Goal: Information Seeking & Learning: Find specific fact

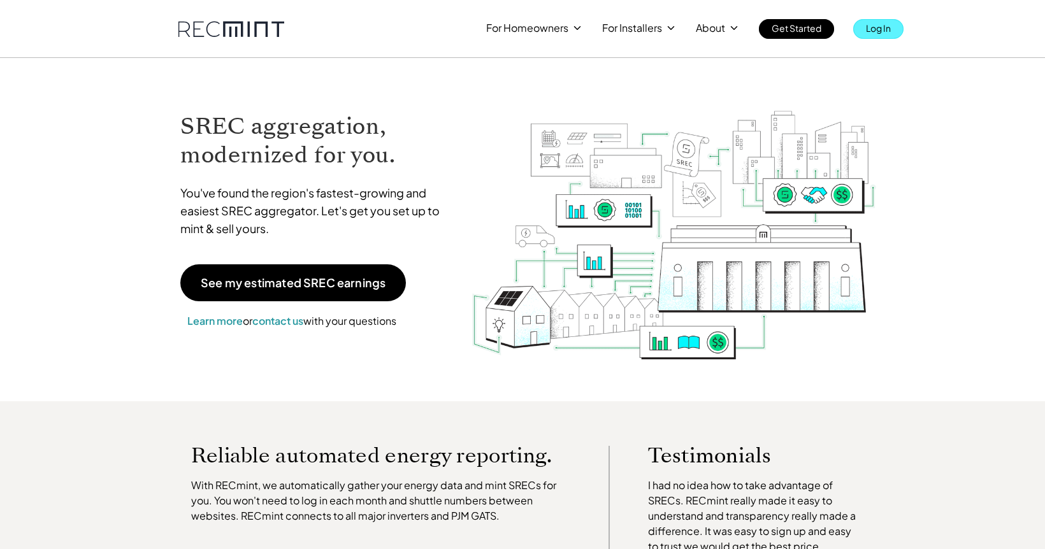
click at [899, 24] on link "Log In" at bounding box center [878, 29] width 50 height 20
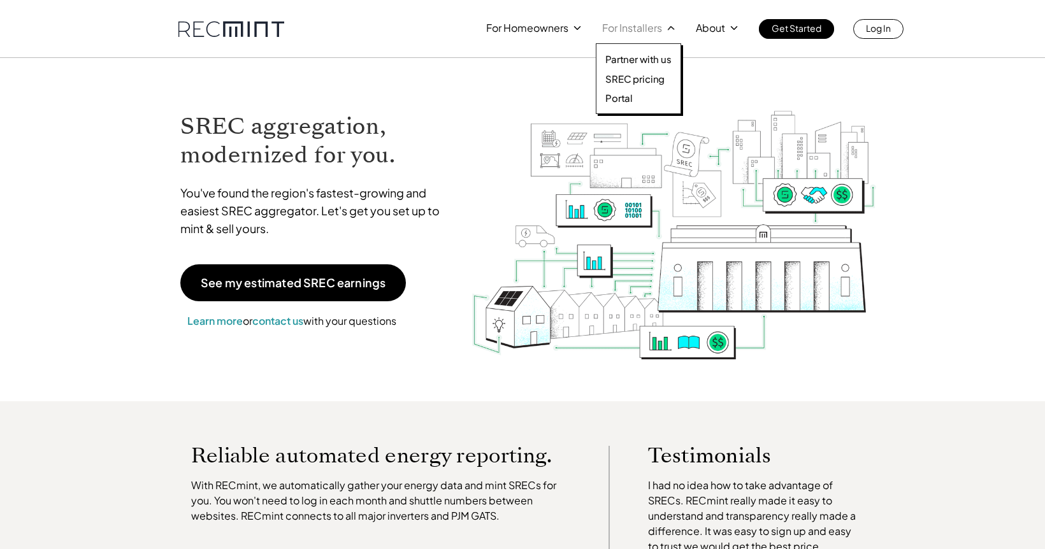
click at [645, 32] on p "For Installers" at bounding box center [632, 28] width 60 height 18
click at [637, 62] on p "Partner with us" at bounding box center [638, 59] width 66 height 13
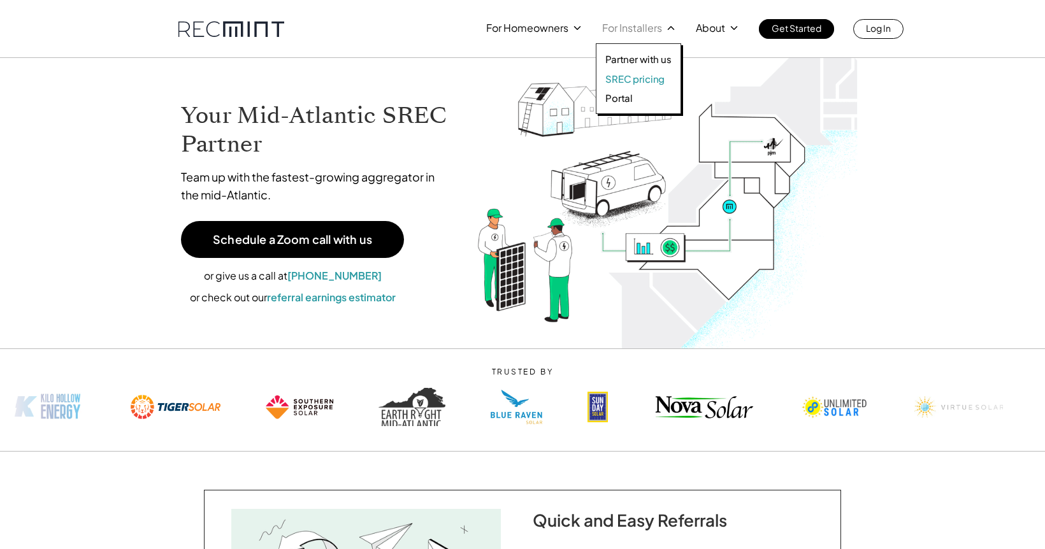
click at [654, 76] on p "SREC pricing" at bounding box center [634, 79] width 59 height 13
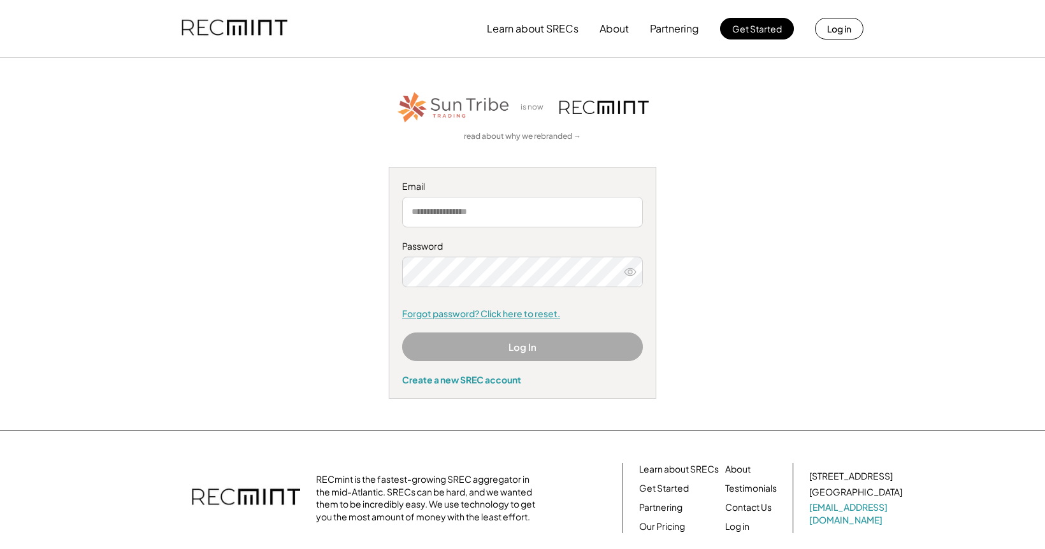
click at [484, 310] on link "Forgot password? Click here to reset." at bounding box center [522, 314] width 241 height 13
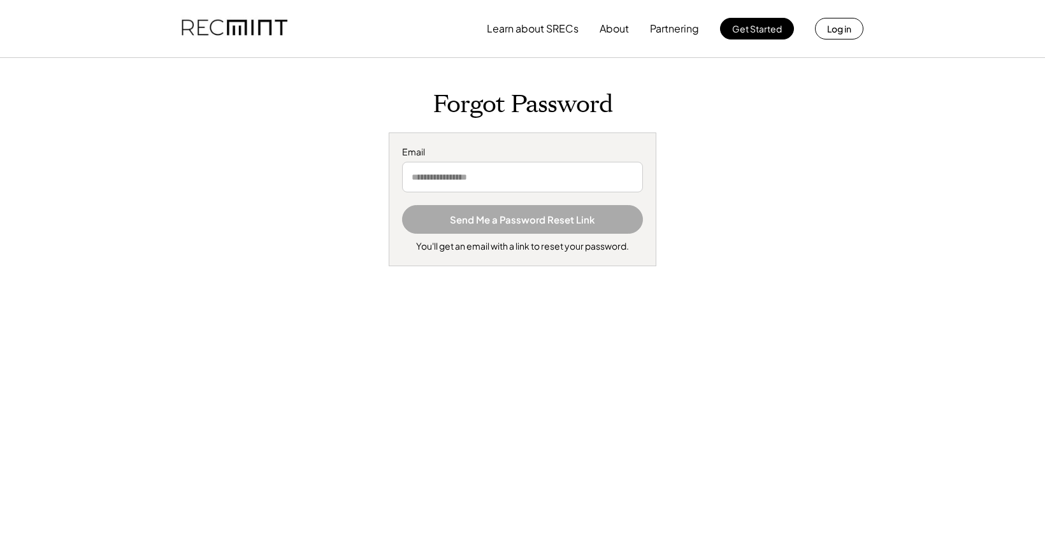
click at [489, 172] on input "email" at bounding box center [522, 177] width 241 height 31
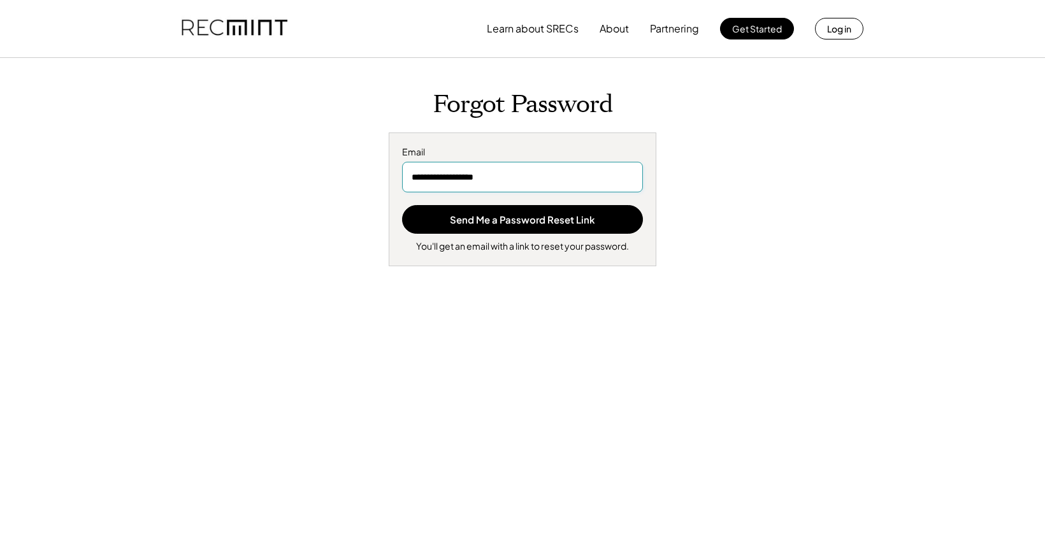
click at [532, 178] on input "**********" at bounding box center [522, 177] width 241 height 31
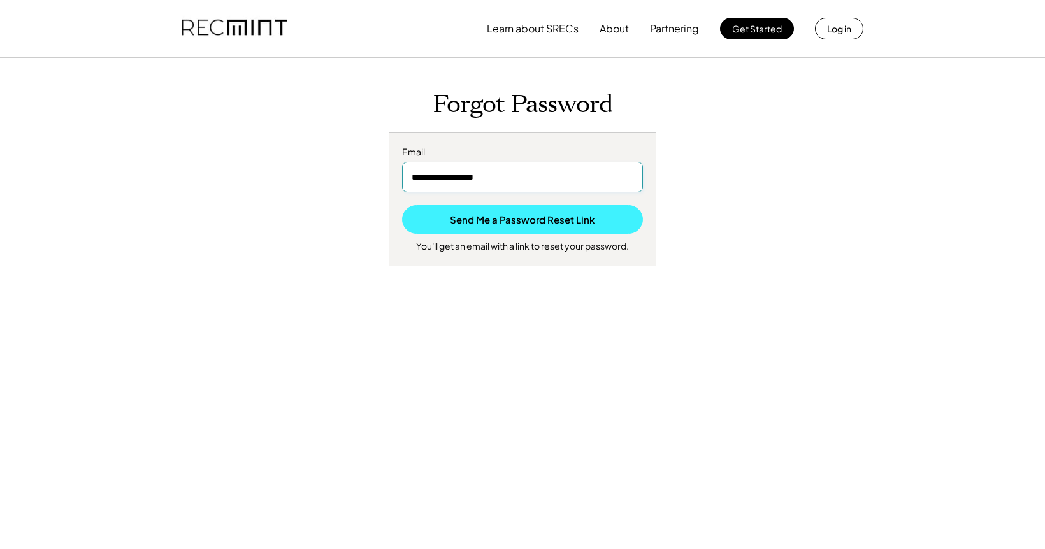
type input "**********"
click at [511, 222] on button "Send Me a Password Reset Link" at bounding box center [522, 219] width 241 height 29
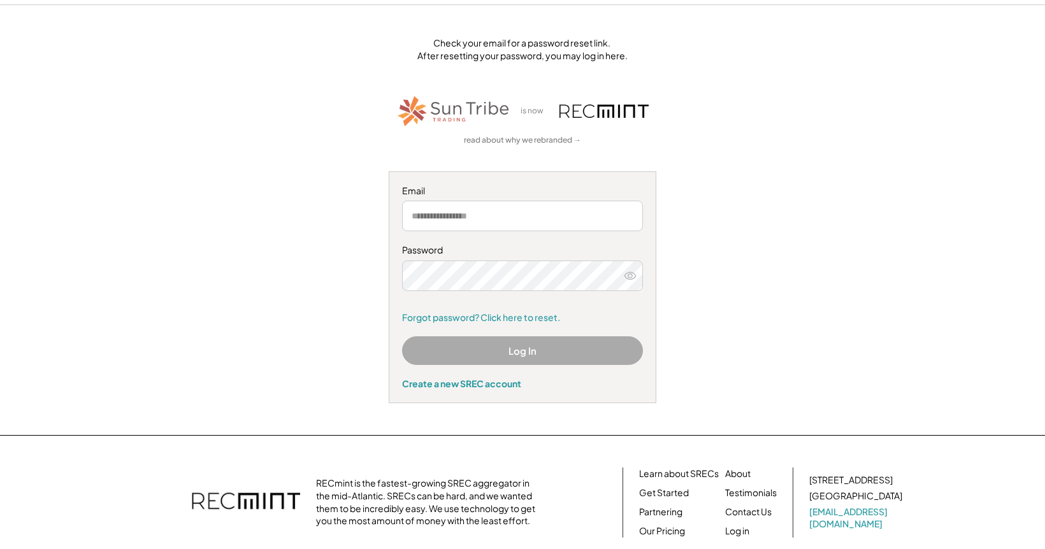
scroll to position [106, 0]
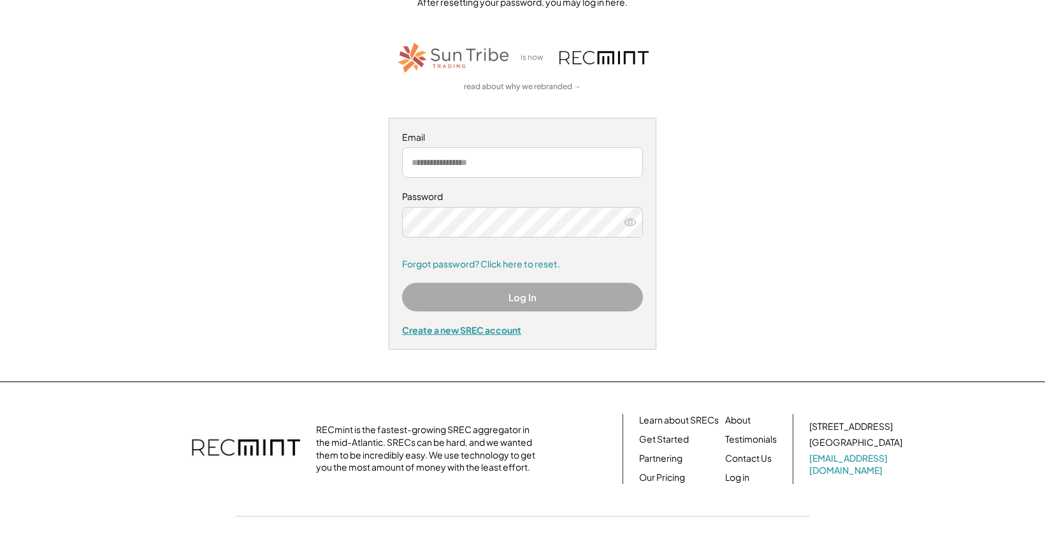
click at [489, 332] on div "Create a new SREC account" at bounding box center [522, 329] width 241 height 11
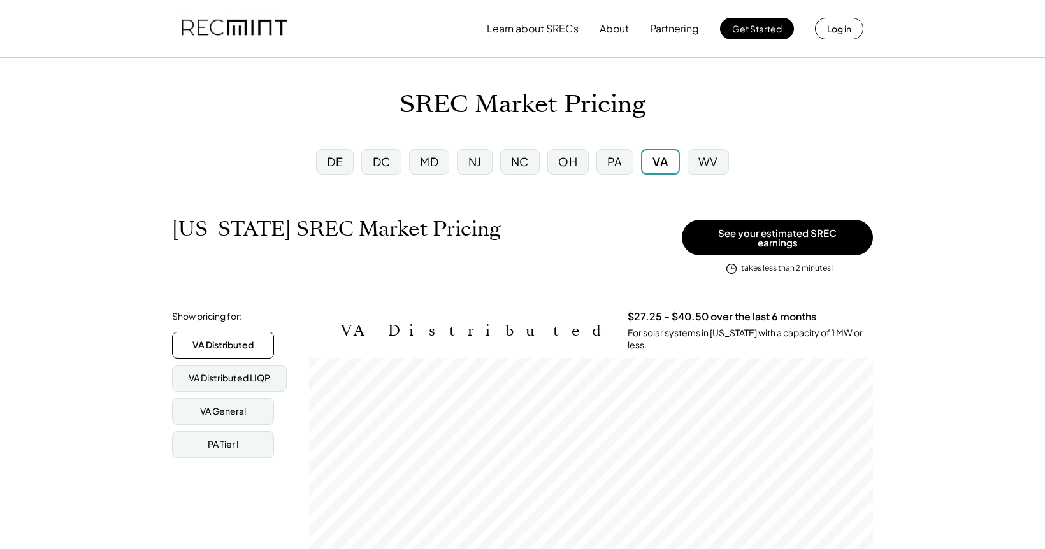
scroll to position [210, 564]
click at [608, 156] on div "PA" at bounding box center [614, 162] width 15 height 16
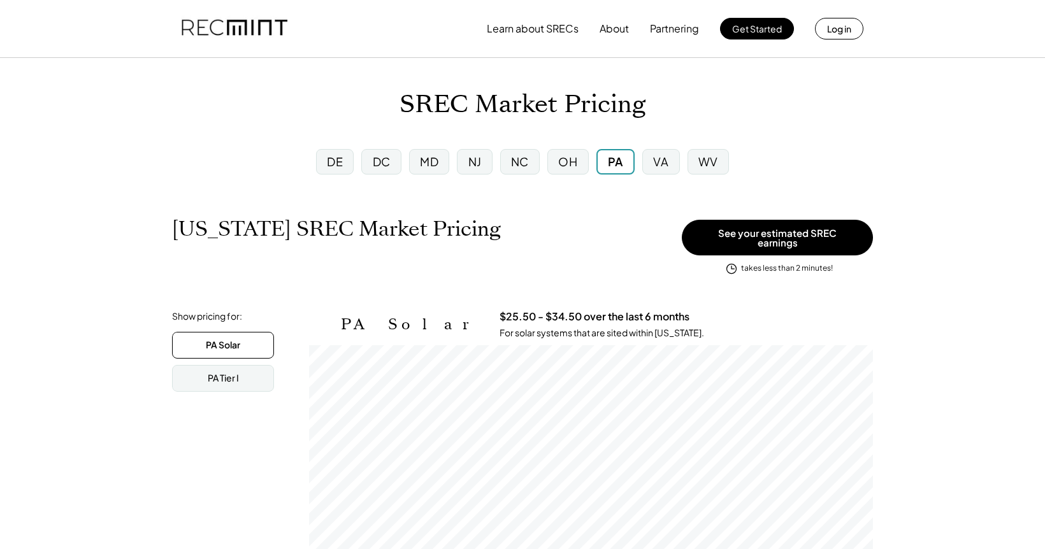
click at [665, 159] on div "VA" at bounding box center [660, 162] width 15 height 16
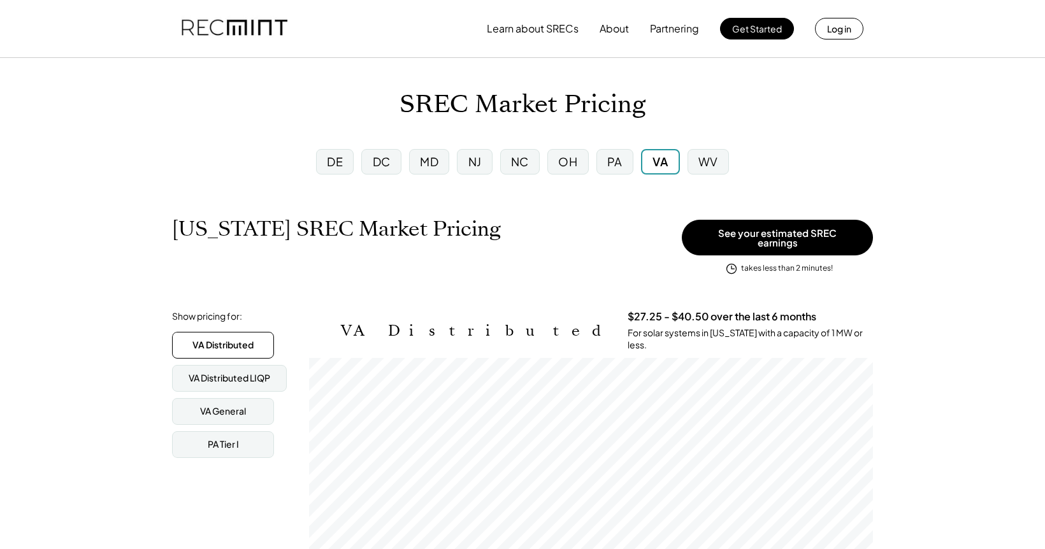
scroll to position [210, 564]
click at [418, 162] on div "MD" at bounding box center [429, 161] width 40 height 25
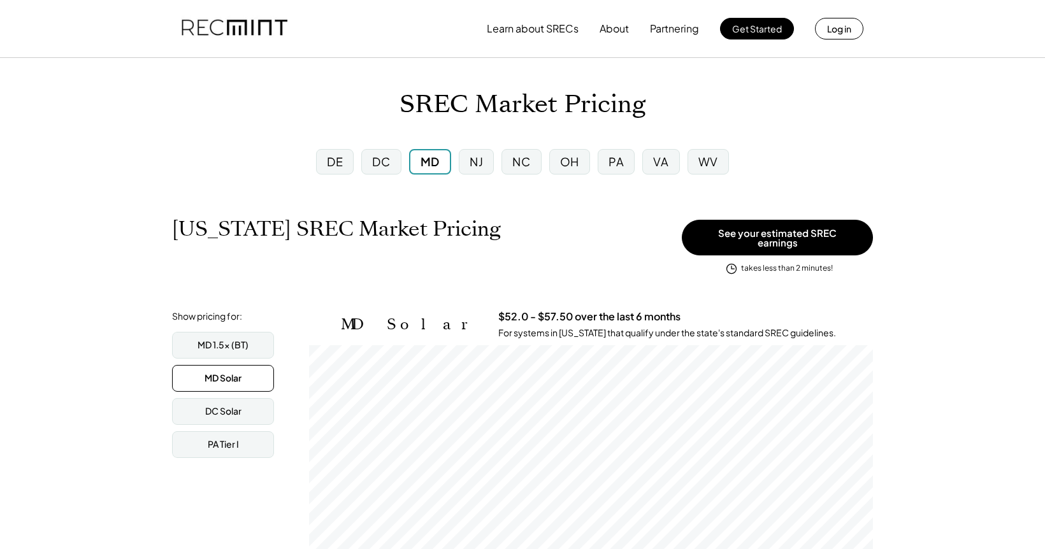
scroll to position [210, 564]
click at [473, 164] on div "NJ" at bounding box center [476, 162] width 13 height 16
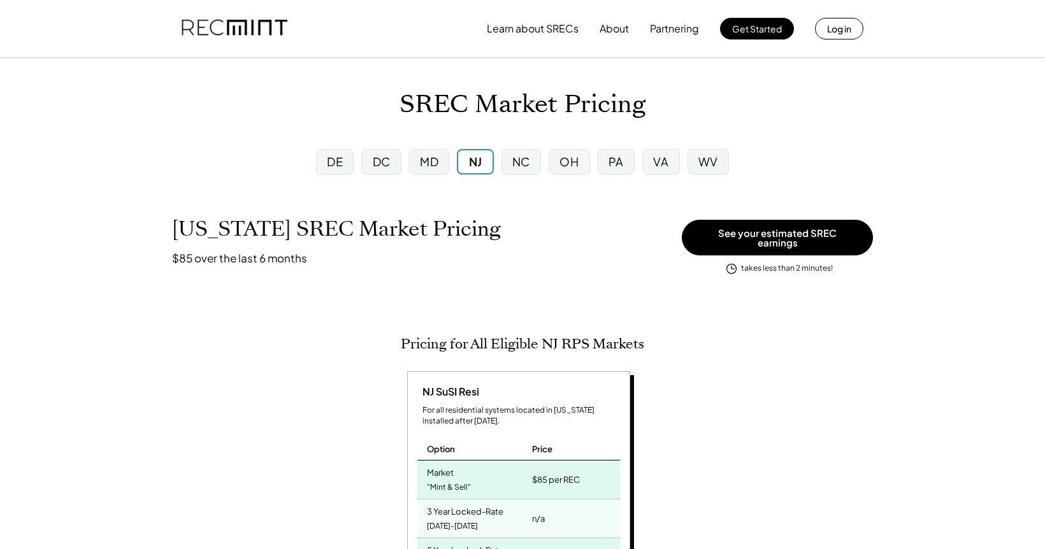
click at [708, 159] on div "WV" at bounding box center [708, 162] width 20 height 16
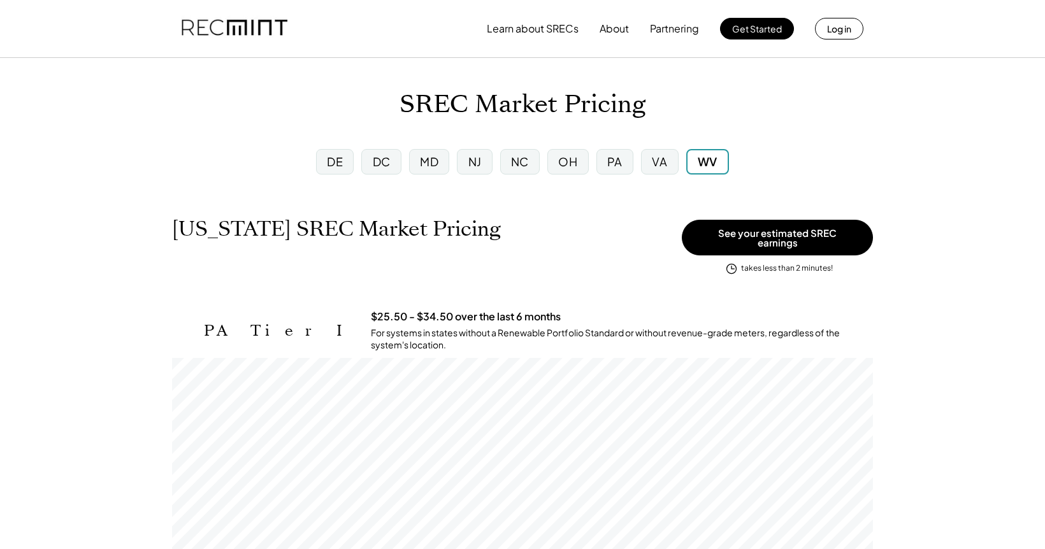
scroll to position [210, 701]
click at [379, 157] on div "DC" at bounding box center [382, 162] width 18 height 16
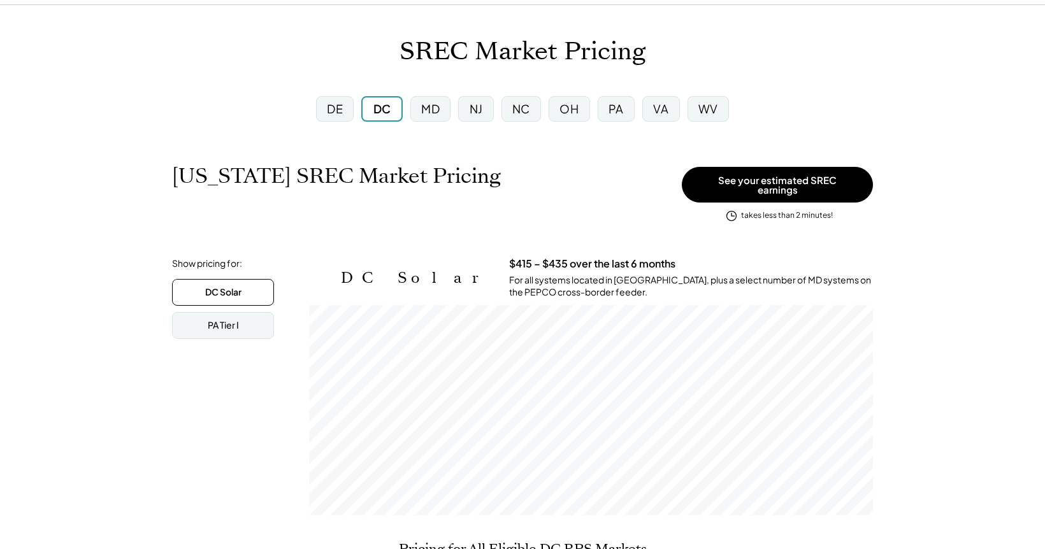
scroll to position [106, 0]
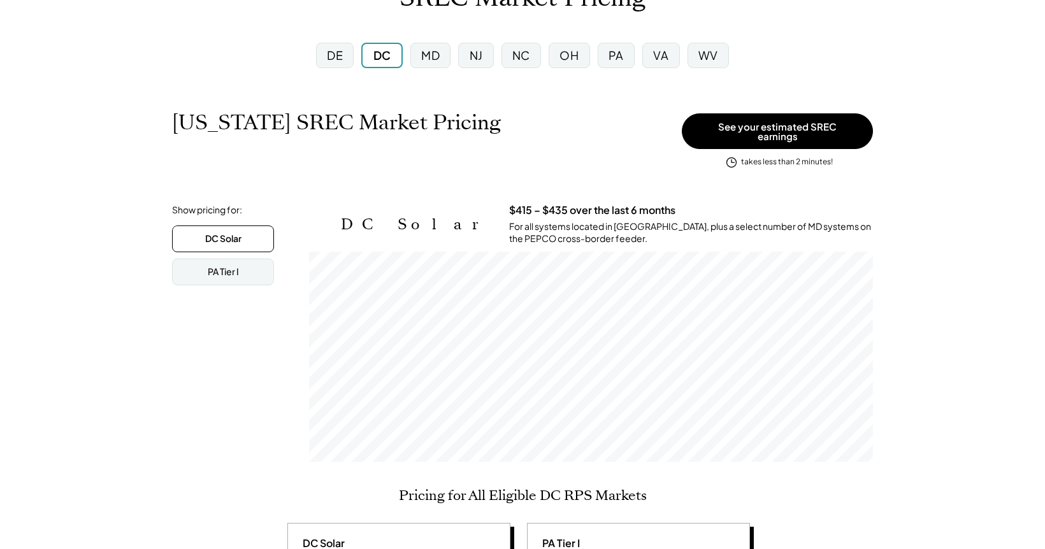
click at [611, 55] on div "PA" at bounding box center [615, 55] width 15 height 16
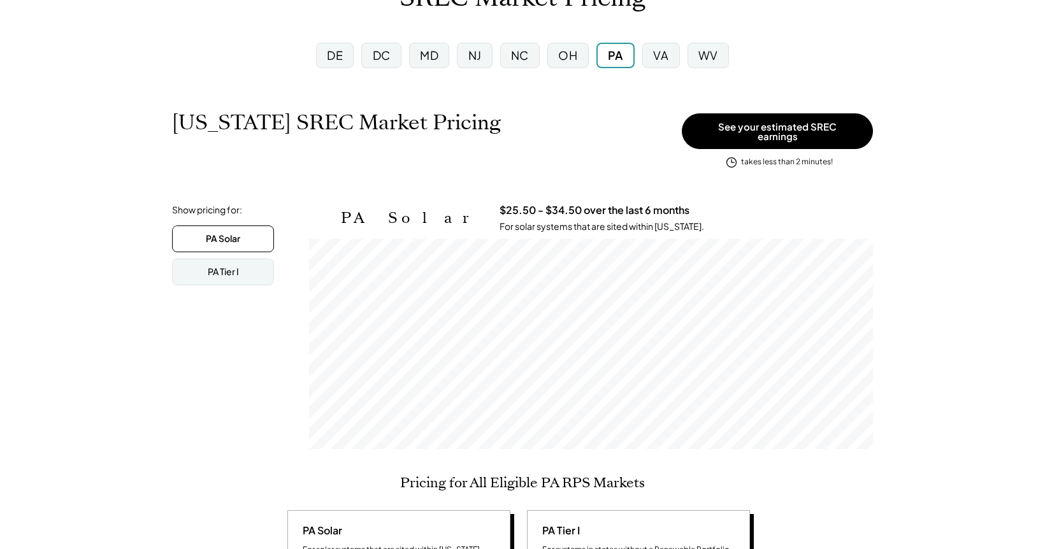
scroll to position [210, 564]
drag, startPoint x: 384, startPoint y: 55, endPoint x: 395, endPoint y: 55, distance: 11.5
click at [383, 55] on div "DC" at bounding box center [382, 55] width 18 height 16
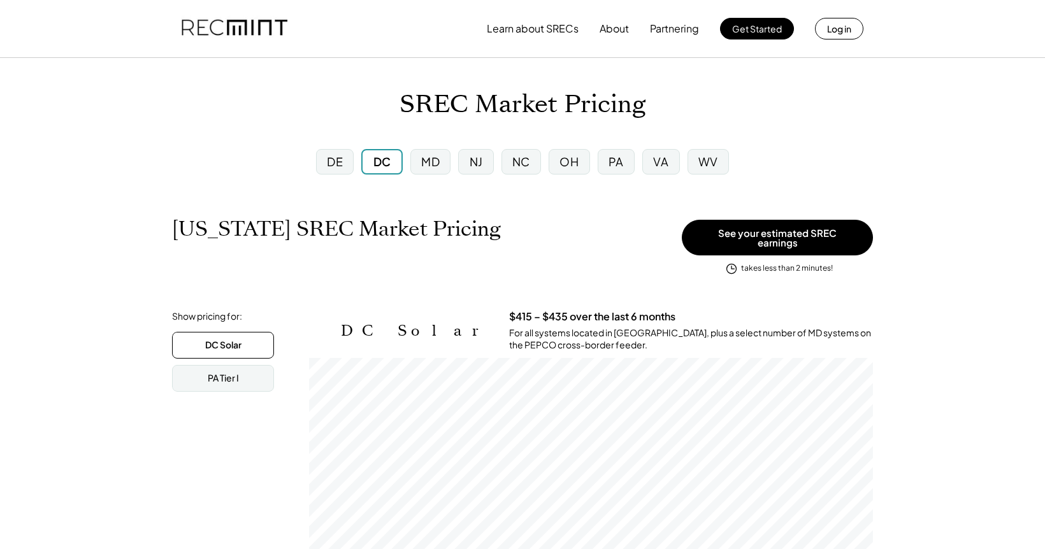
click at [475, 163] on div "NJ" at bounding box center [476, 162] width 13 height 16
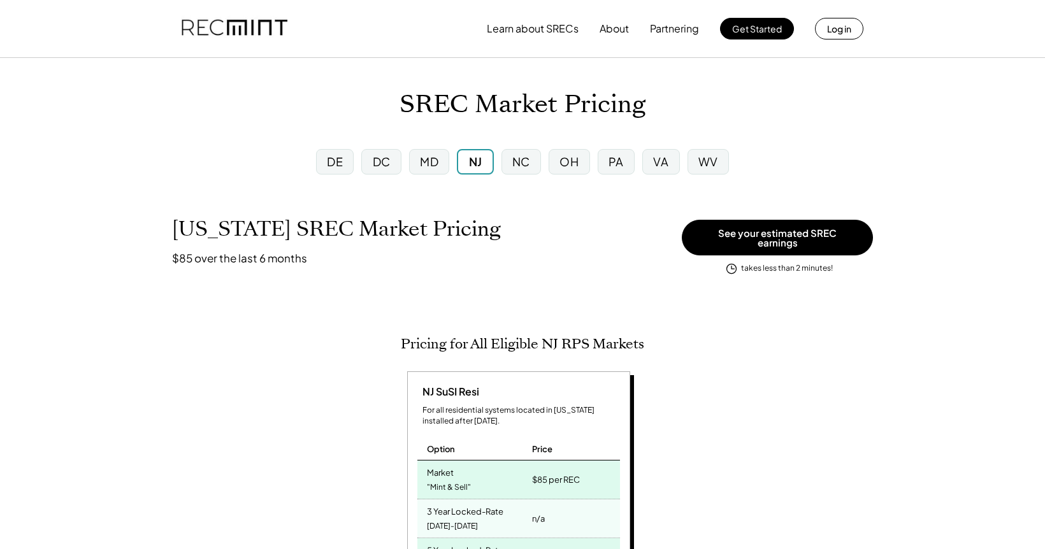
click at [573, 152] on div "OH" at bounding box center [569, 161] width 41 height 25
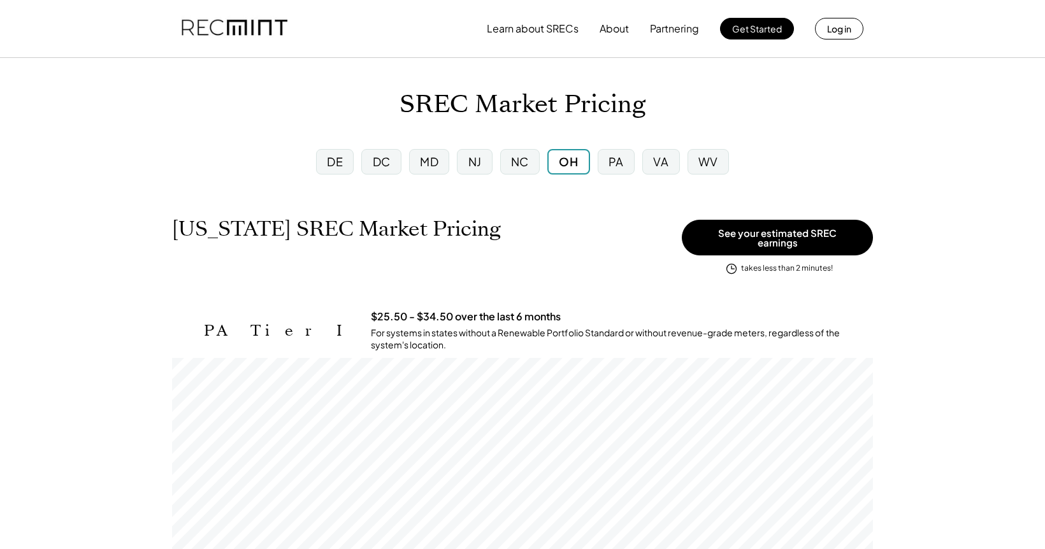
scroll to position [210, 701]
click at [655, 162] on div "VA" at bounding box center [660, 162] width 15 height 16
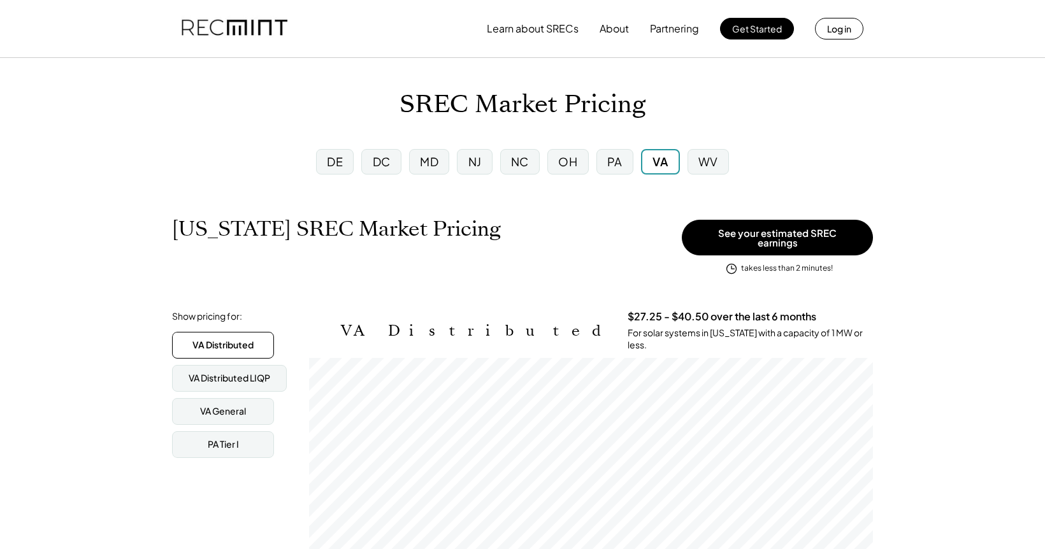
scroll to position [210, 564]
click at [711, 173] on div "WV" at bounding box center [707, 161] width 41 height 25
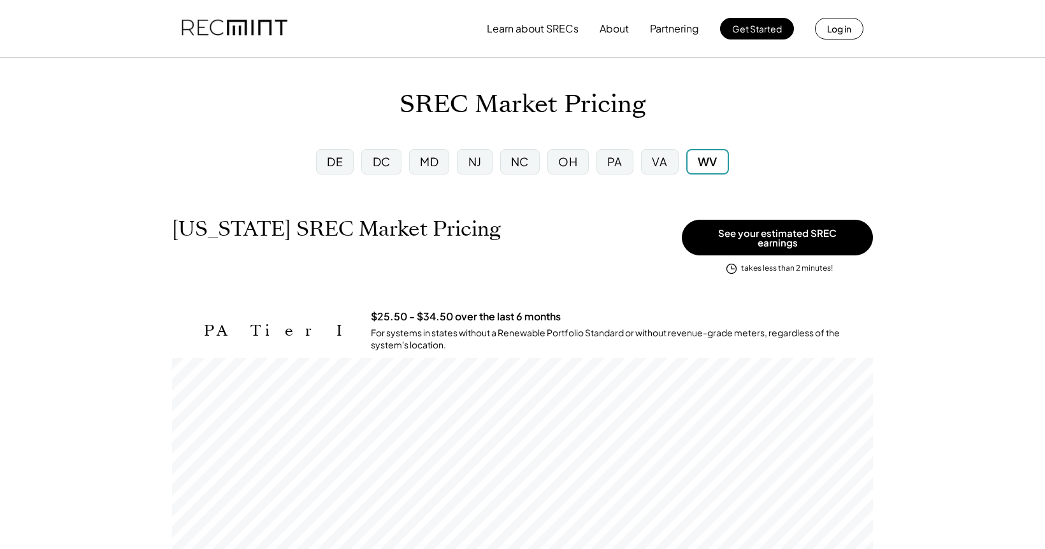
scroll to position [210, 701]
click at [511, 155] on div "NC" at bounding box center [520, 162] width 18 height 16
click at [483, 156] on div "NJ" at bounding box center [474, 161] width 35 height 25
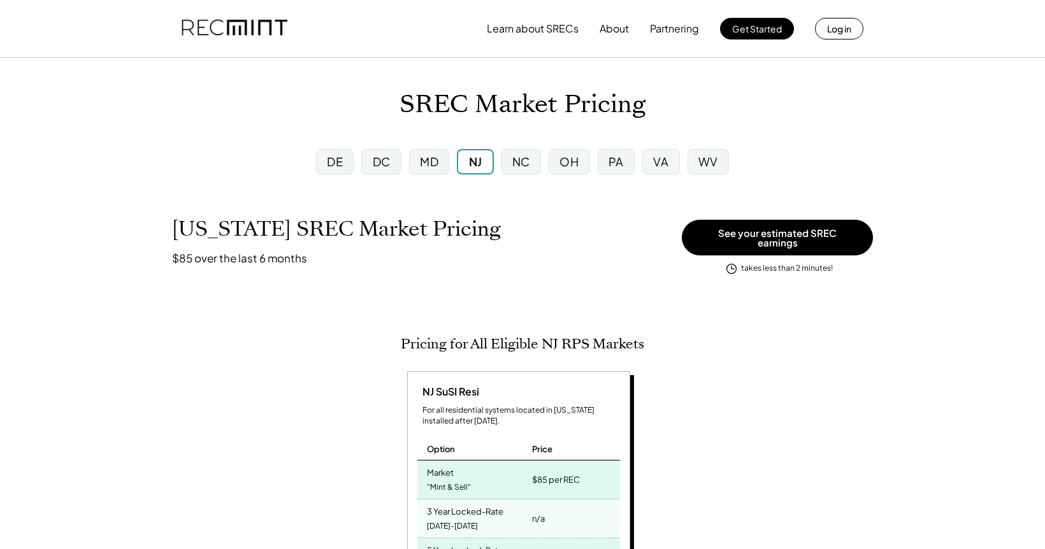
click at [434, 159] on div "MD" at bounding box center [429, 162] width 18 height 16
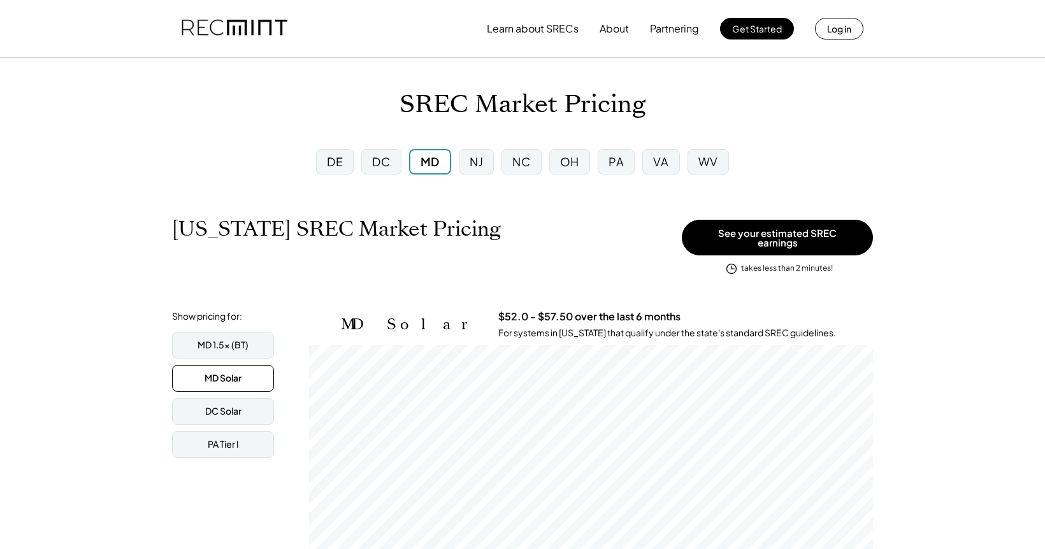
scroll to position [210, 564]
click at [383, 161] on div "DC" at bounding box center [381, 162] width 18 height 16
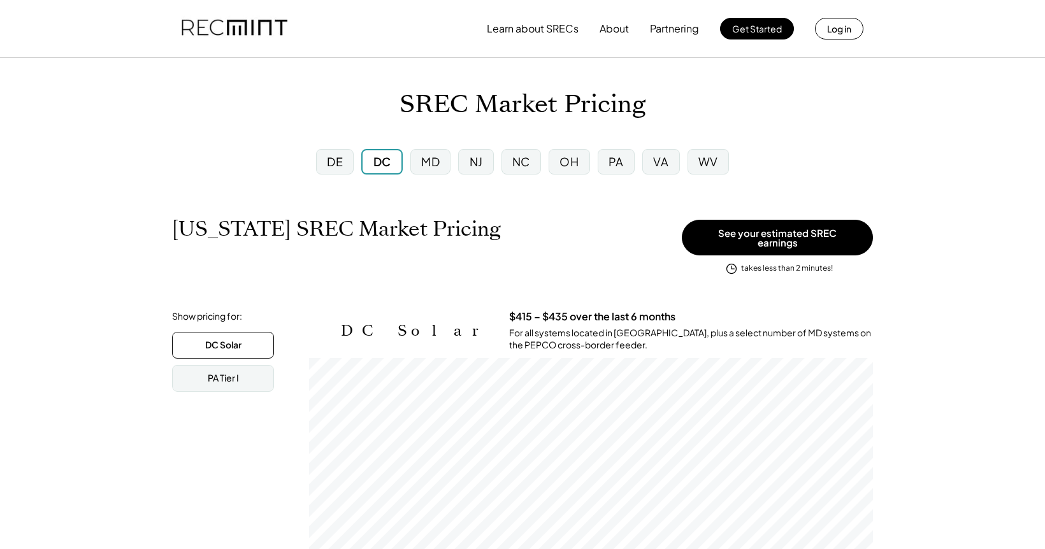
scroll to position [210, 564]
click at [339, 166] on div "DE" at bounding box center [335, 162] width 16 height 16
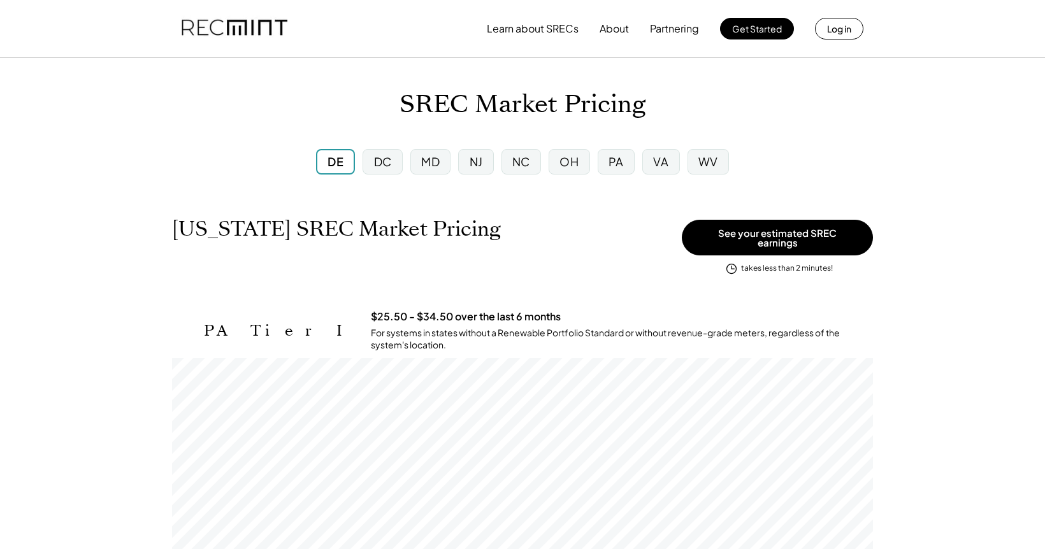
scroll to position [210, 701]
click at [611, 166] on div "PA" at bounding box center [615, 162] width 15 height 16
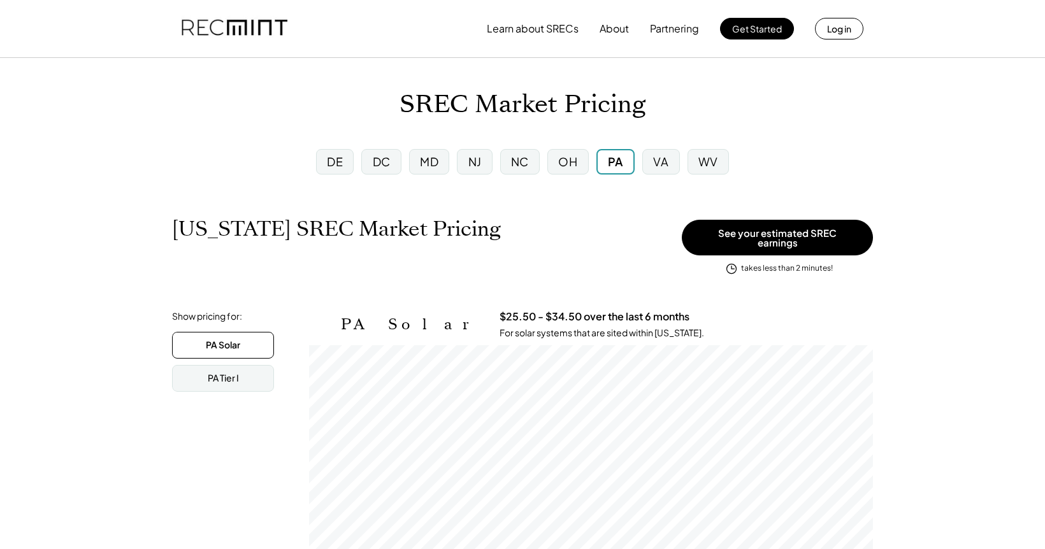
scroll to position [210, 564]
